Goal: Find specific page/section: Find specific page/section

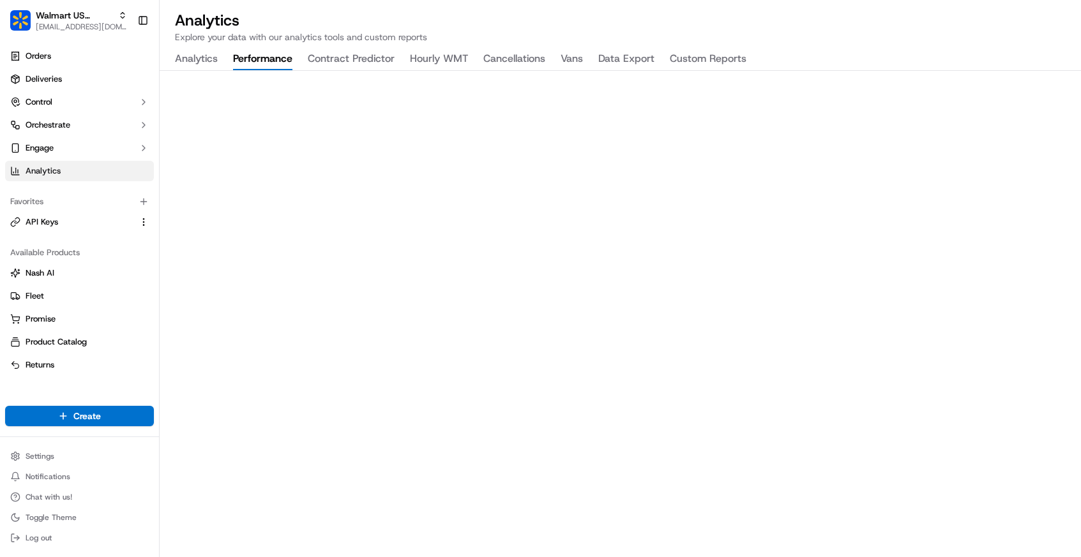
click at [198, 64] on button "Analytics" at bounding box center [196, 60] width 43 height 22
click at [615, 63] on button "Data Export" at bounding box center [626, 60] width 56 height 22
click at [613, 58] on button "Data Export" at bounding box center [626, 60] width 56 height 22
click at [622, 58] on button "Data Export" at bounding box center [626, 60] width 56 height 22
click at [624, 58] on button "Data Export" at bounding box center [626, 60] width 56 height 22
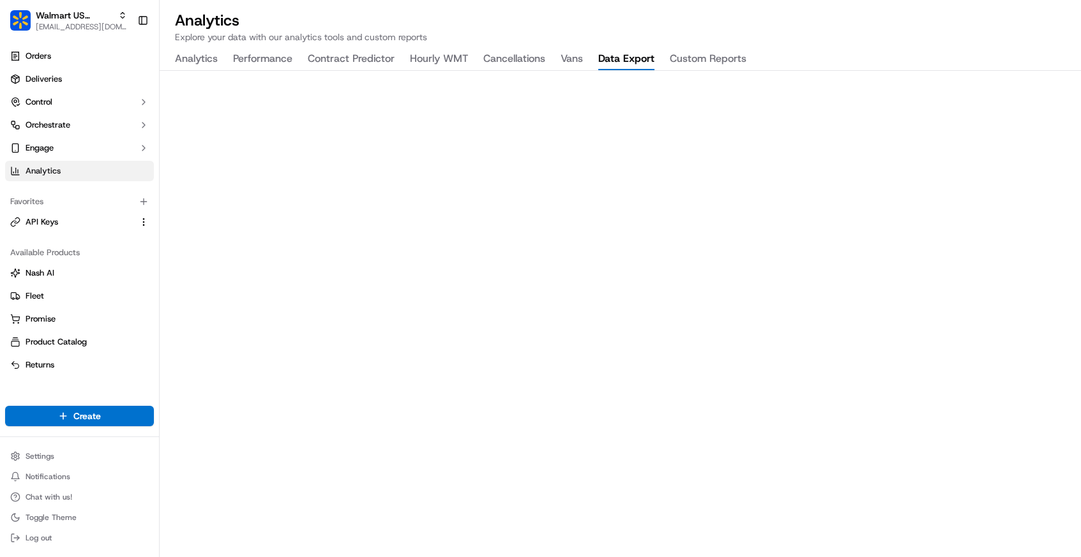
click at [615, 59] on button "Data Export" at bounding box center [626, 60] width 56 height 22
click at [645, 61] on button "Data Export" at bounding box center [626, 60] width 56 height 22
